Goal: Book appointment/travel/reservation

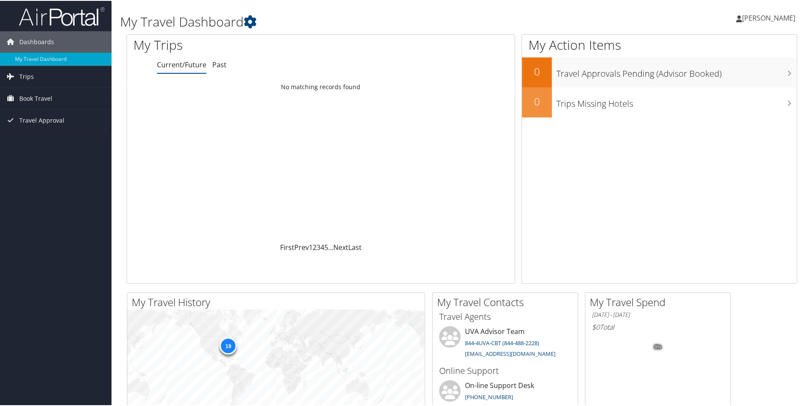
click at [761, 15] on span "[PERSON_NAME]" at bounding box center [768, 16] width 53 height 9
click at [39, 94] on span "Book Travel" at bounding box center [35, 97] width 33 height 21
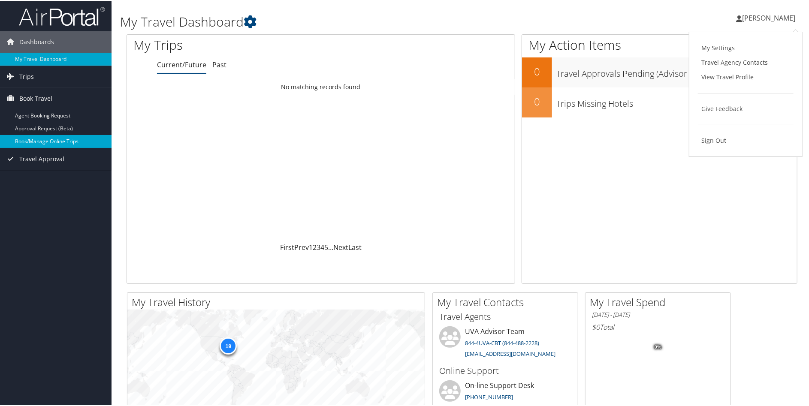
click at [37, 138] on link "Book/Manage Online Trips" at bounding box center [55, 140] width 111 height 13
